Goal: Information Seeking & Learning: Learn about a topic

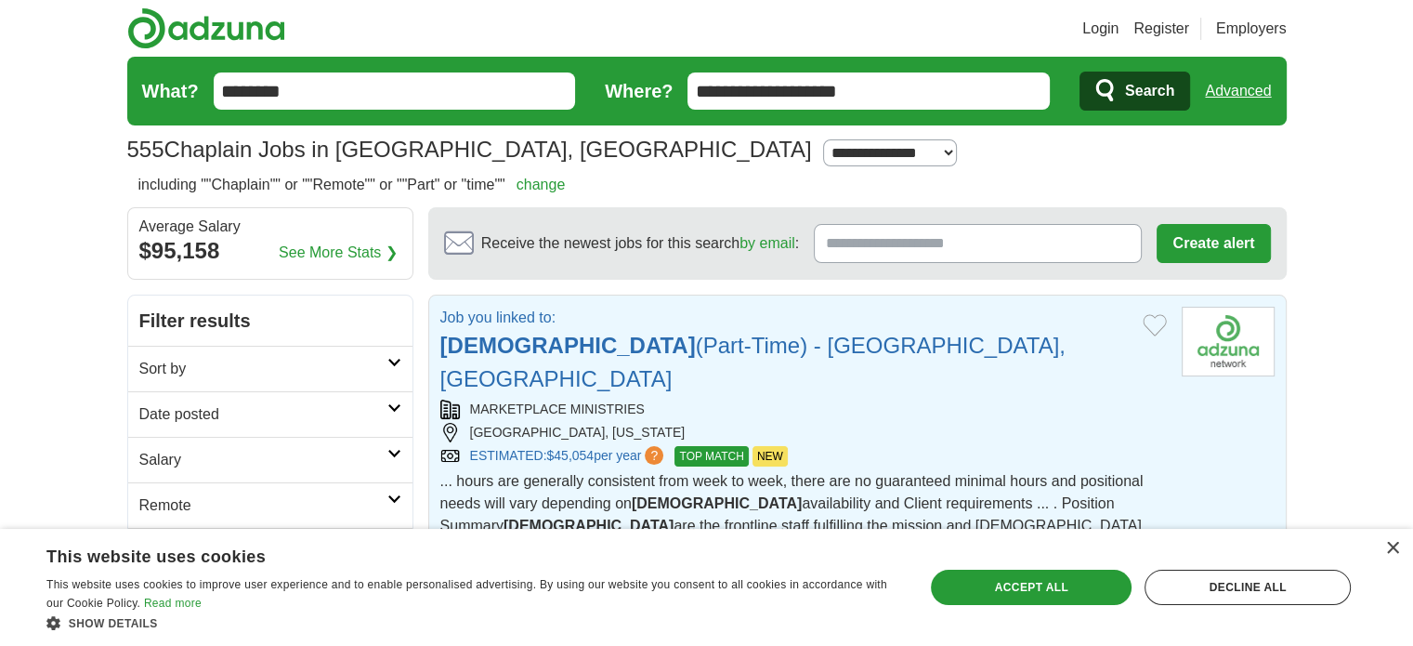
click at [500, 340] on strong "[DEMOGRAPHIC_DATA]" at bounding box center [567, 345] width 255 height 25
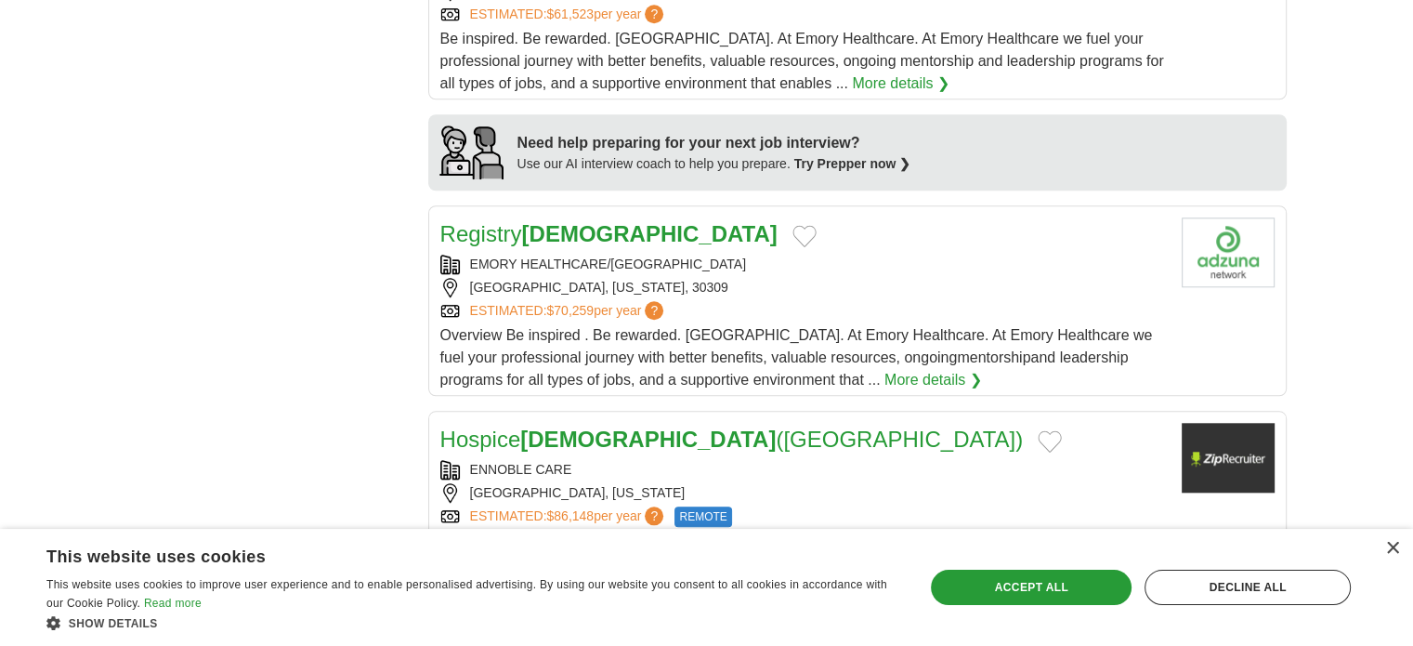
scroll to position [1709, 0]
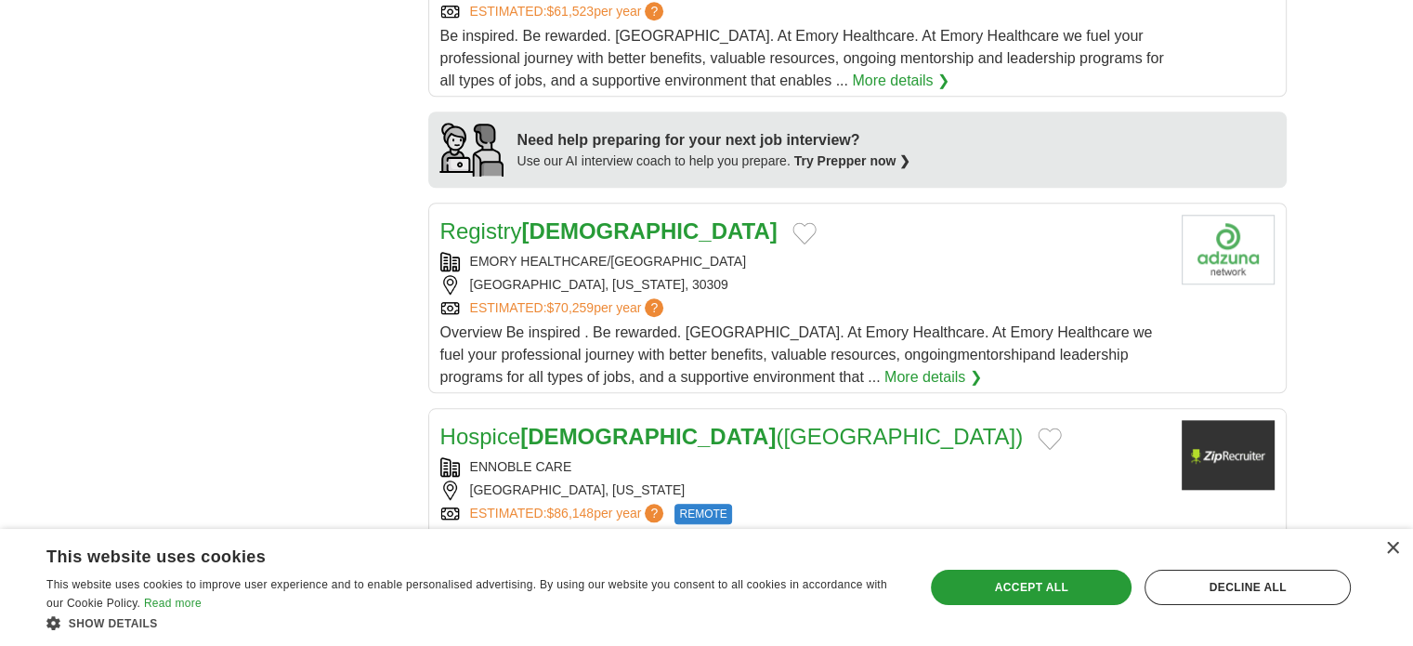
click at [549, 424] on strong "[DEMOGRAPHIC_DATA]" at bounding box center [647, 436] width 255 height 25
click at [531, 424] on strong "[DEMOGRAPHIC_DATA]" at bounding box center [647, 436] width 255 height 25
click at [1345, 76] on body "Login Register Employers 555 Chaplain Jobs in [GEOGRAPHIC_DATA], [GEOGRAPHIC_DA…" at bounding box center [706, 522] width 1413 height 4462
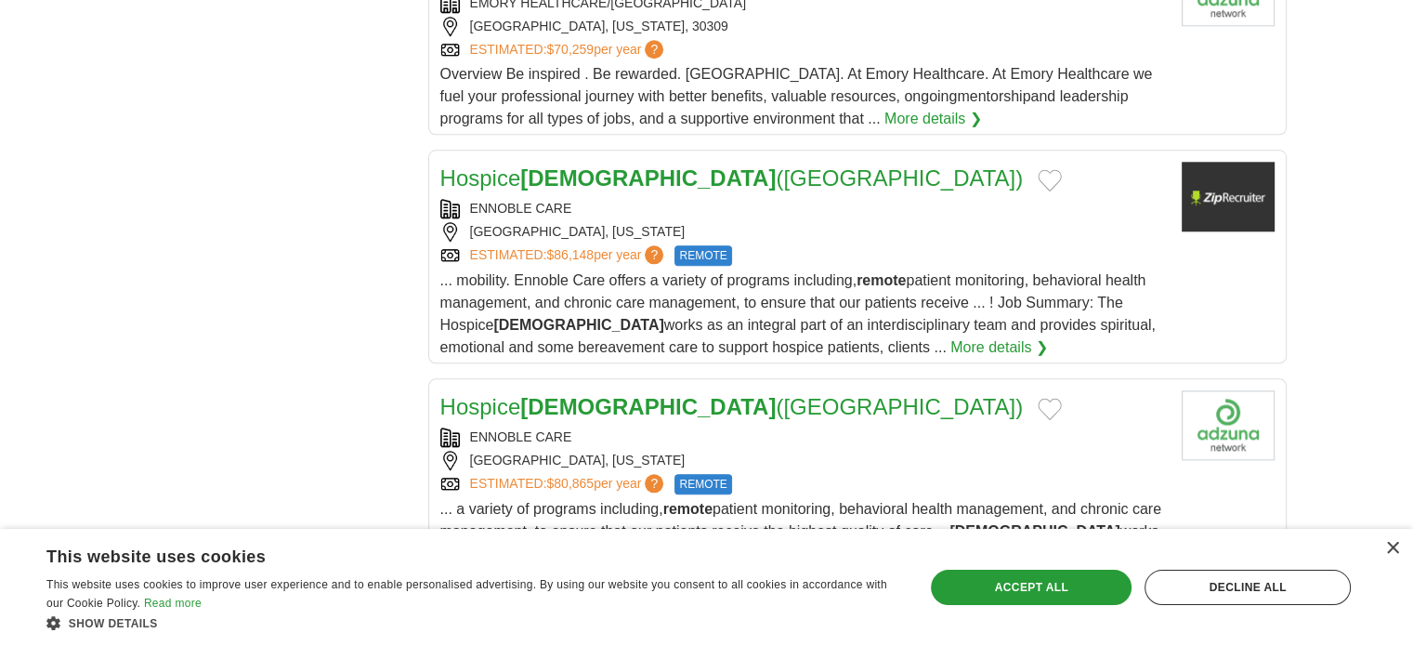
scroll to position [1969, 0]
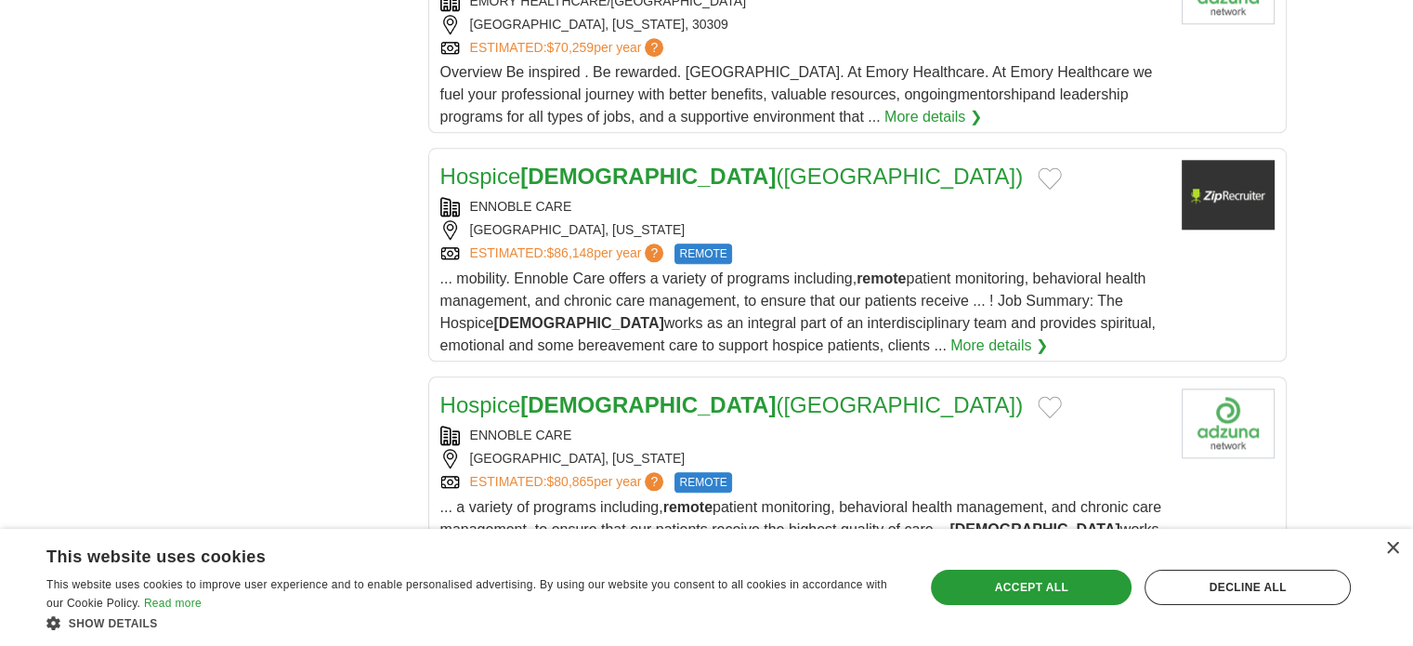
click at [600, 392] on strong "[DEMOGRAPHIC_DATA]" at bounding box center [647, 404] width 255 height 25
click at [1086, 388] on div "Hospice Chaplain ([GEOGRAPHIC_DATA])" at bounding box center [803, 404] width 726 height 33
click at [1317, 91] on body "Login Register Employers 555 Chaplain Jobs in [GEOGRAPHIC_DATA], [GEOGRAPHIC_DA…" at bounding box center [706, 262] width 1413 height 4462
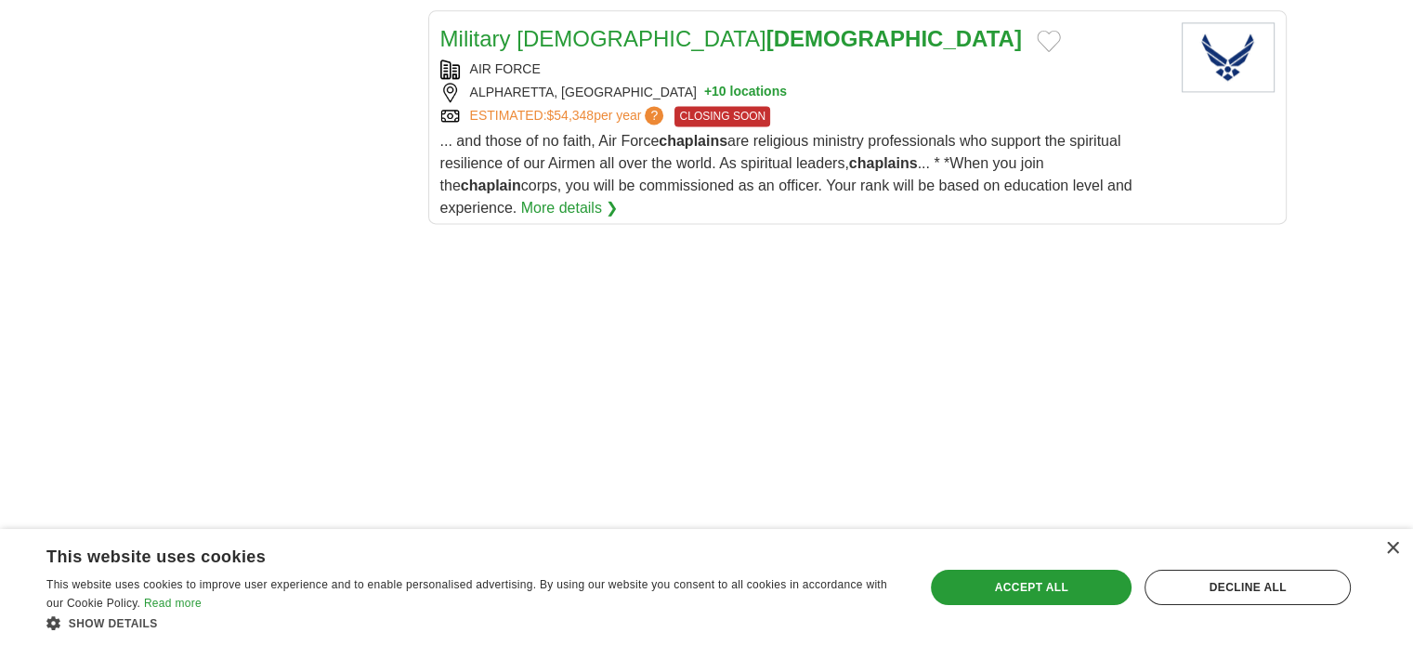
scroll to position [2601, 0]
